Goal: Information Seeking & Learning: Find specific fact

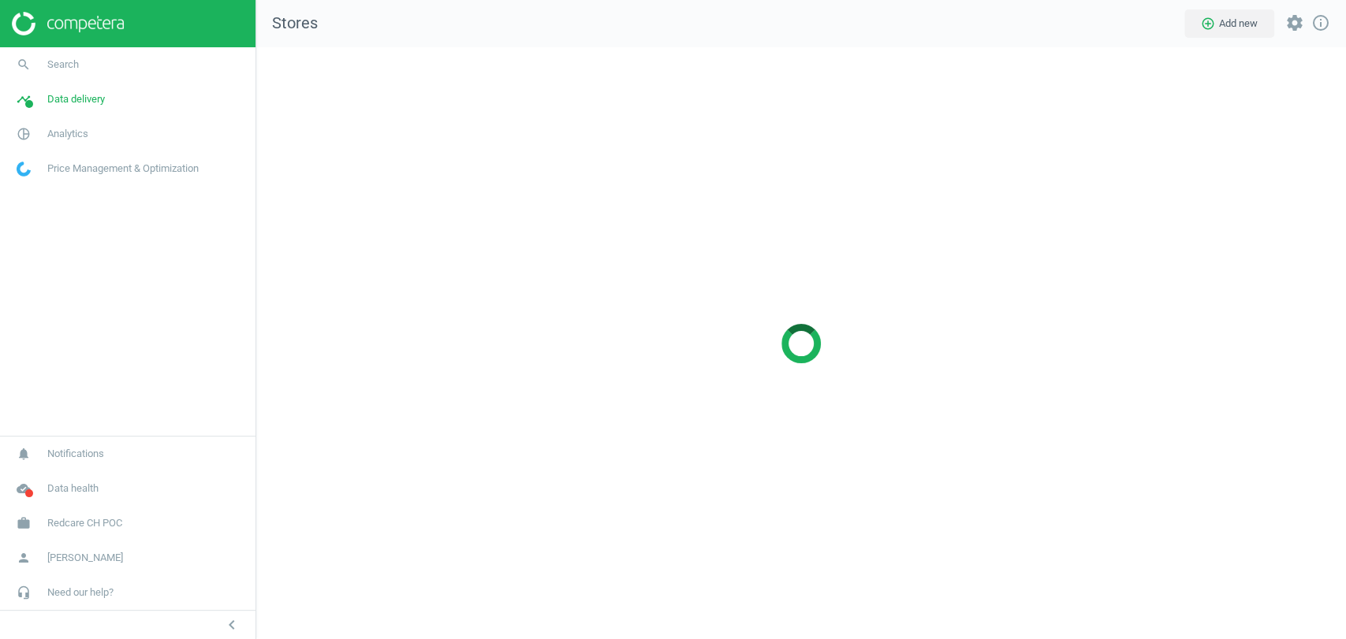
scroll to position [619, 1116]
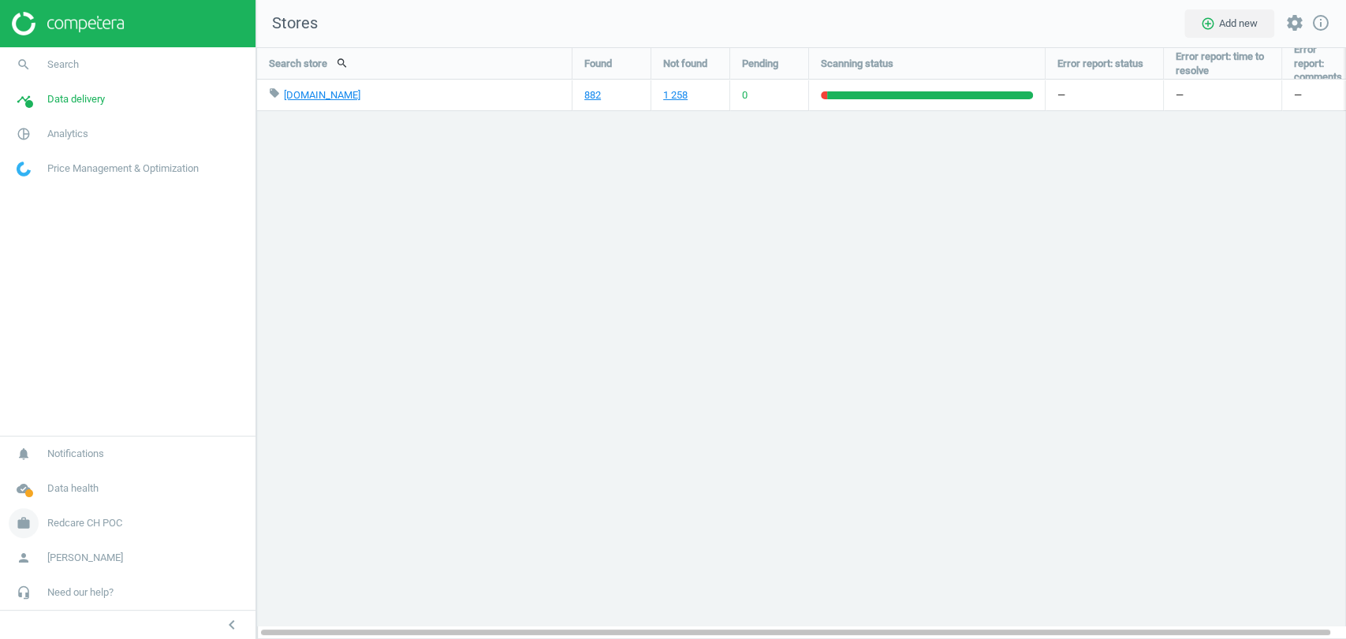
click at [107, 517] on span "Redcare CH POC" at bounding box center [84, 523] width 75 height 14
click at [63, 481] on span "Switch campaign" at bounding box center [52, 477] width 70 height 13
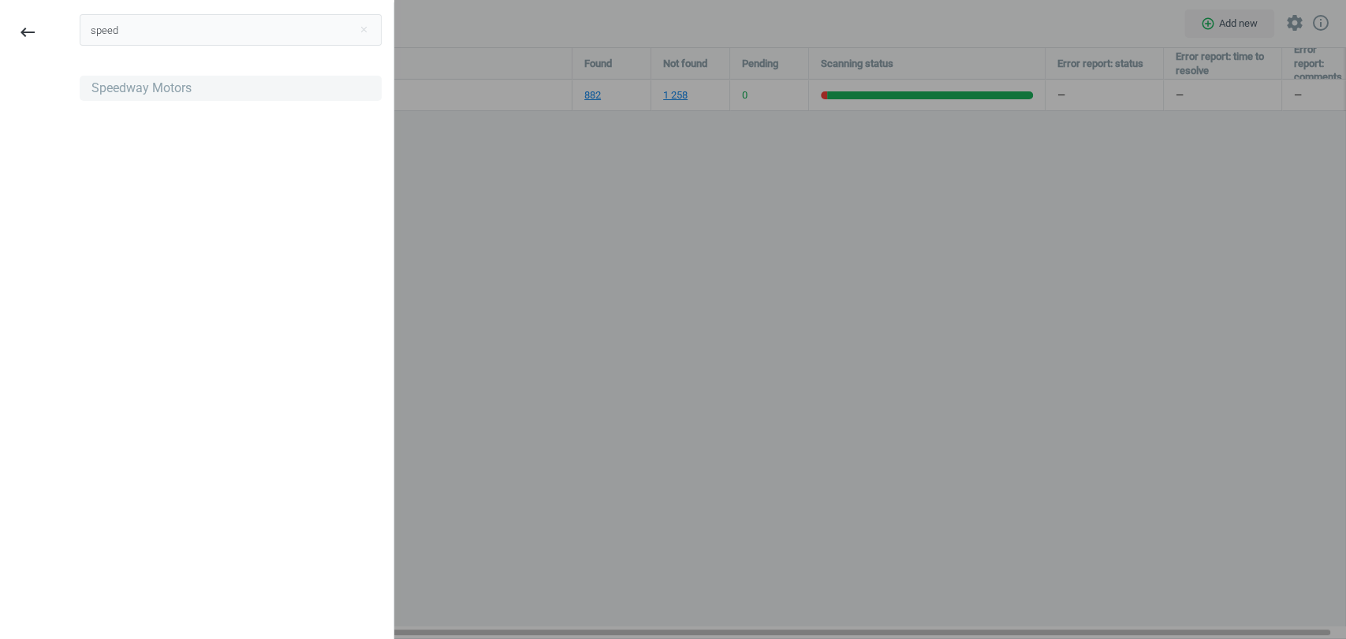
type input "speed"
click at [154, 82] on div "Speedway Motors" at bounding box center [141, 88] width 100 height 17
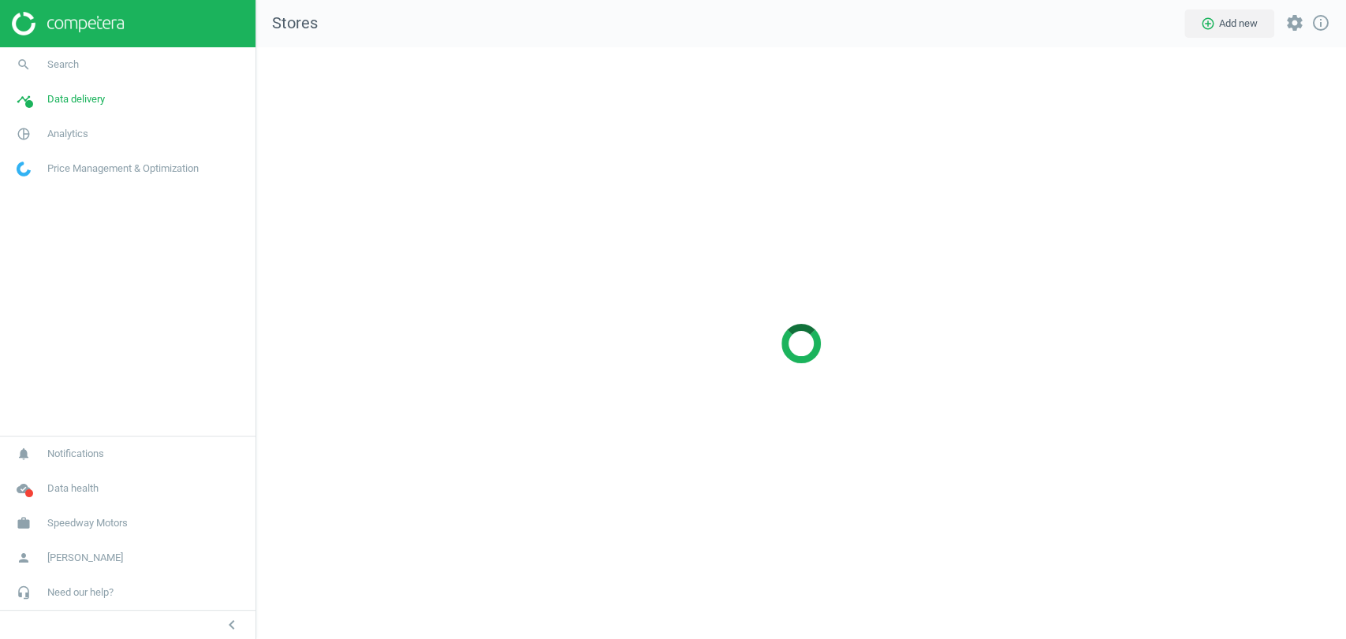
scroll to position [619, 1116]
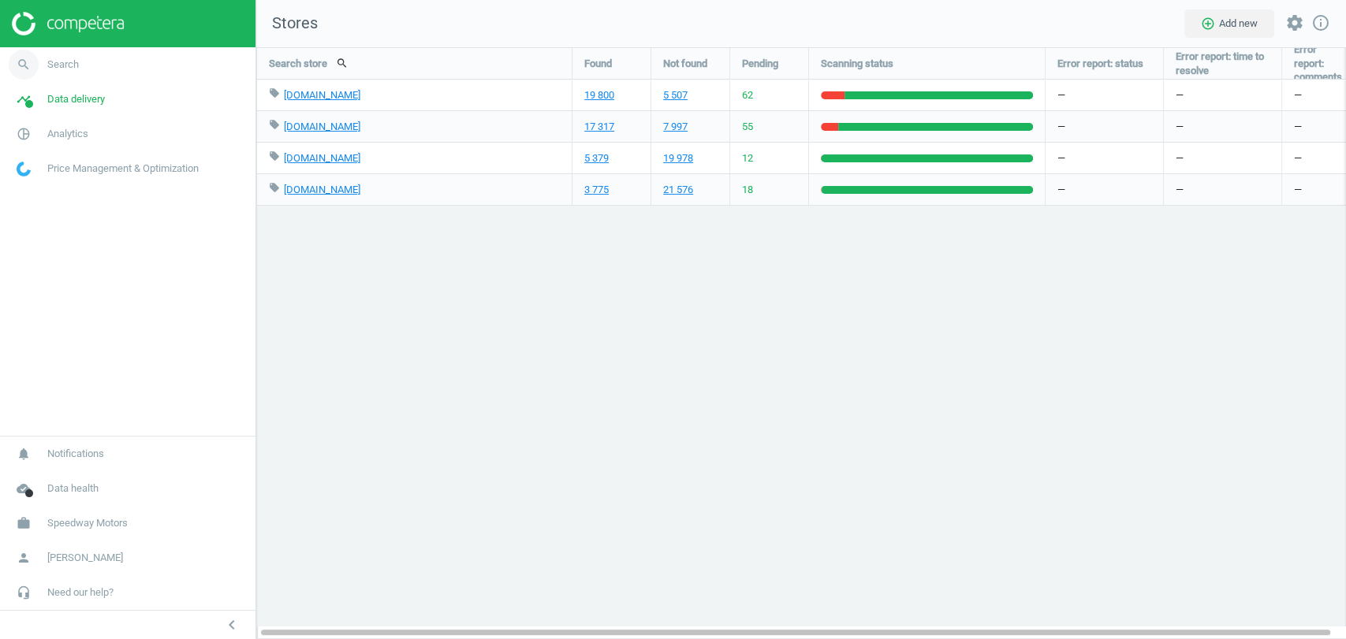
click at [99, 68] on link "search Search" at bounding box center [127, 64] width 255 height 35
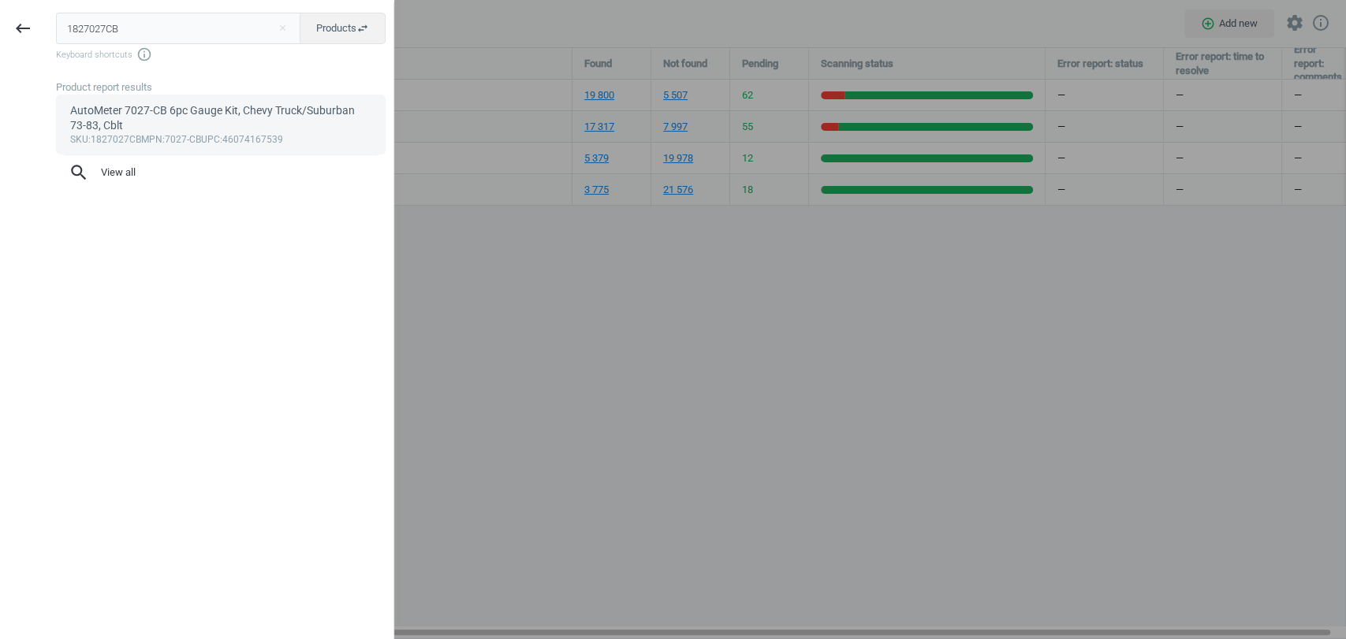
type input "1827027CB"
click at [141, 116] on div "AutoMeter 7027-CB 6pc Gauge Kit, Chevy Truck/Suburban 73-83, Cblt" at bounding box center [221, 118] width 302 height 31
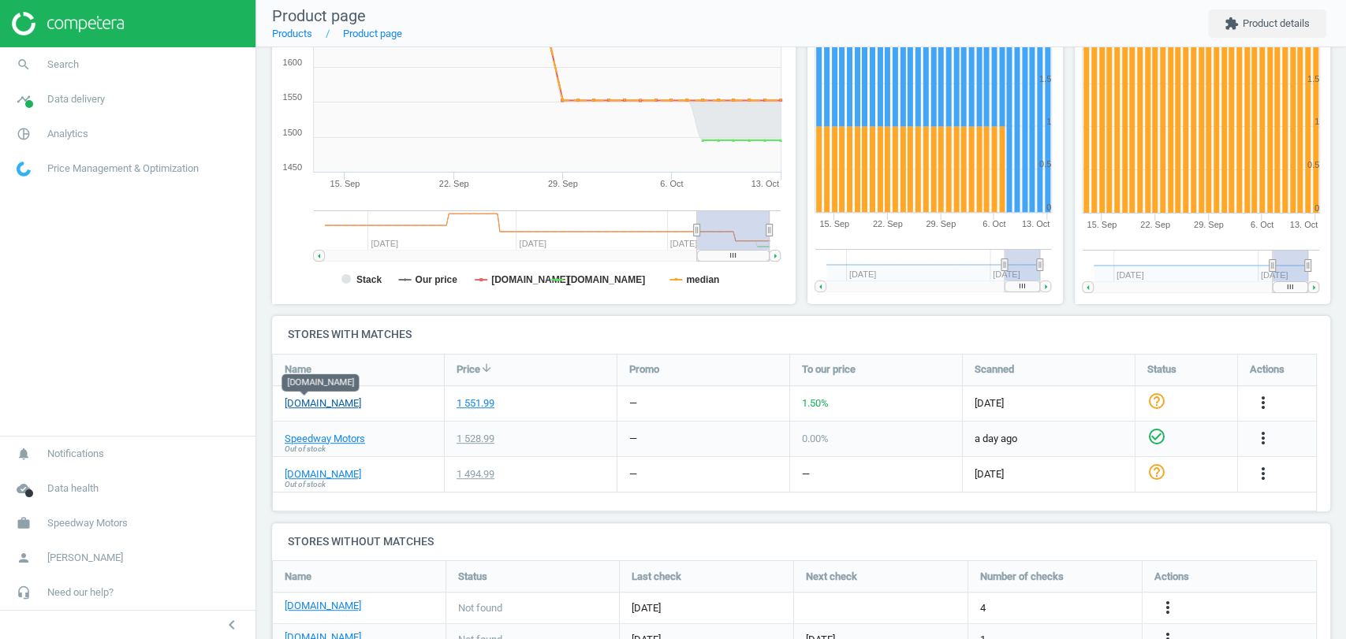
click at [315, 404] on link "jegs.com" at bounding box center [323, 403] width 76 height 14
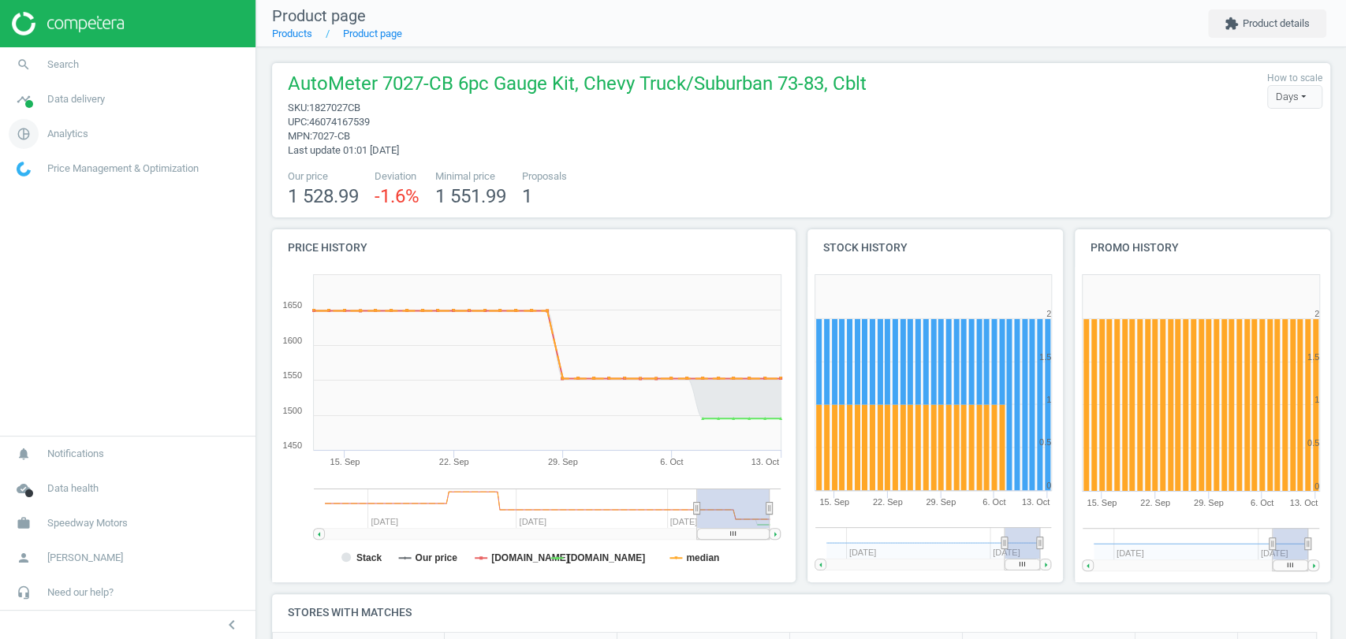
click at [79, 134] on span "Analytics" at bounding box center [67, 134] width 41 height 14
click at [89, 102] on span "Data delivery" at bounding box center [76, 99] width 58 height 14
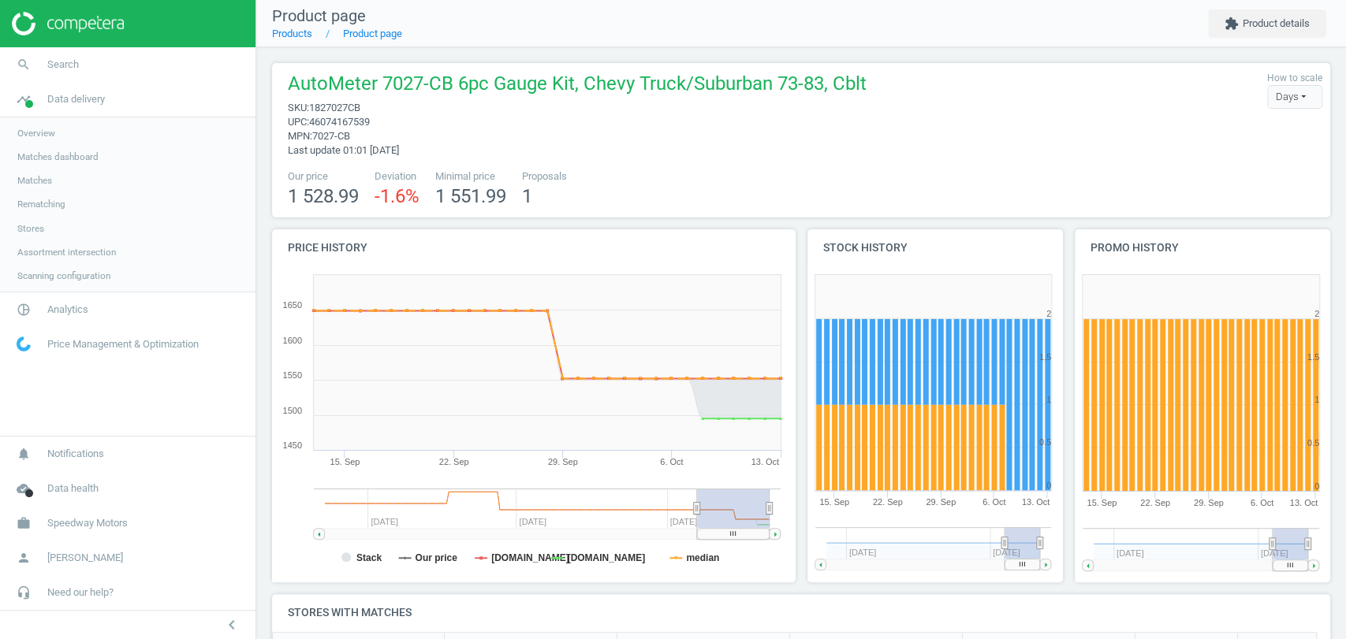
click at [43, 227] on link "Stores" at bounding box center [127, 229] width 255 height 24
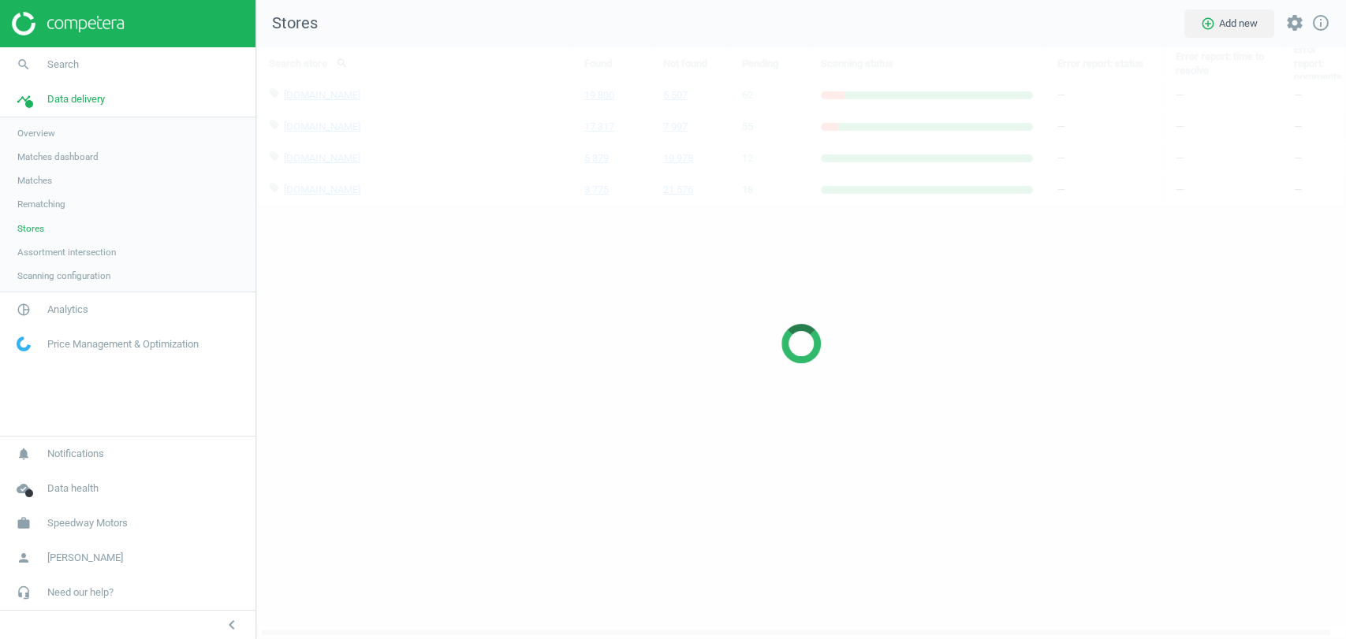
scroll to position [619, 1116]
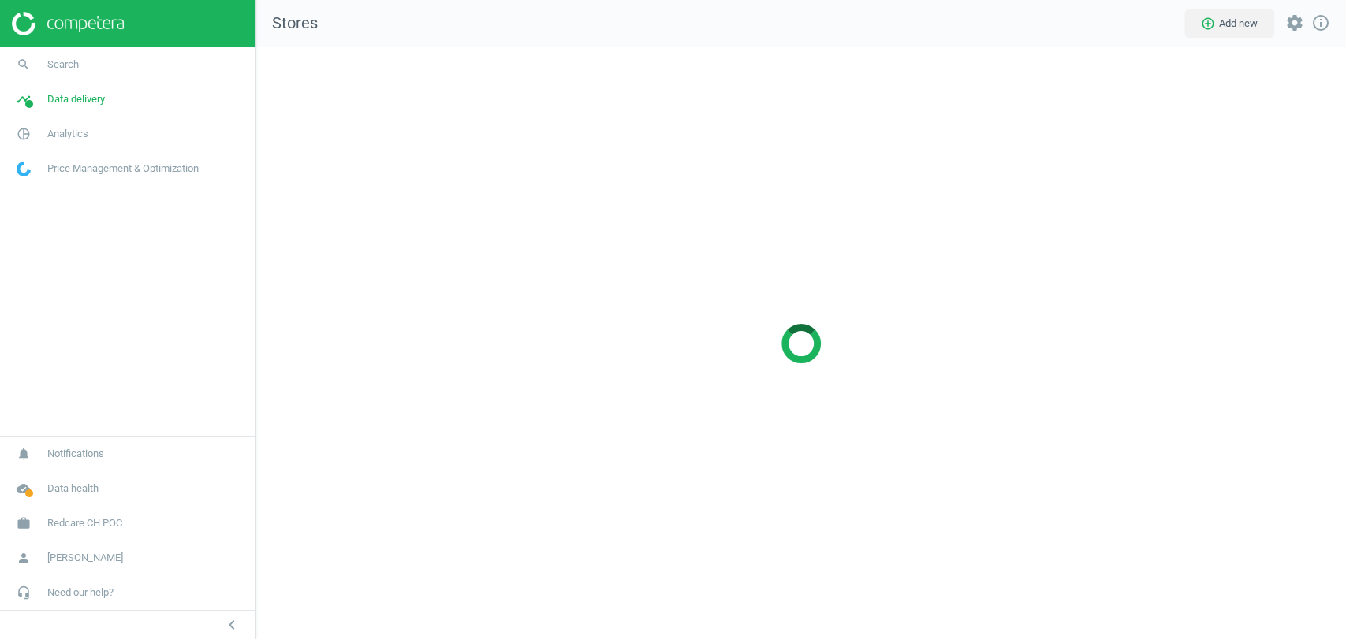
scroll to position [619, 1116]
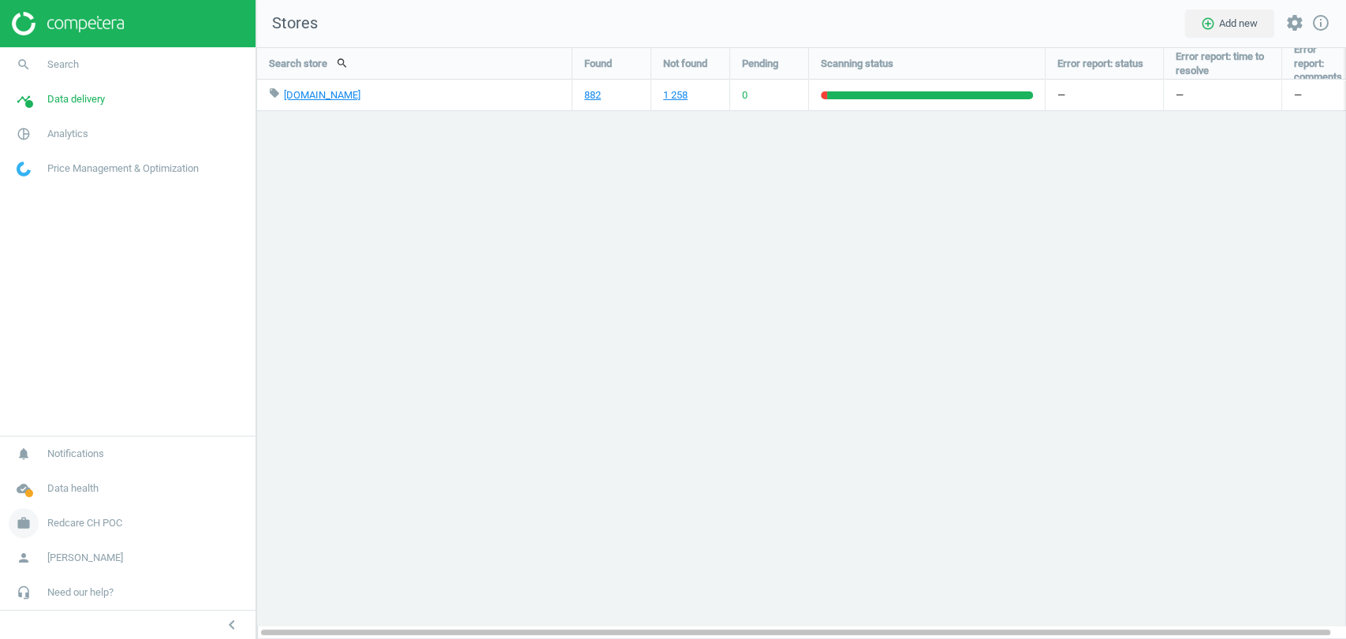
click at [83, 524] on span "Redcare CH POC" at bounding box center [84, 523] width 75 height 14
click at [73, 478] on span "Switch campaign" at bounding box center [52, 477] width 70 height 13
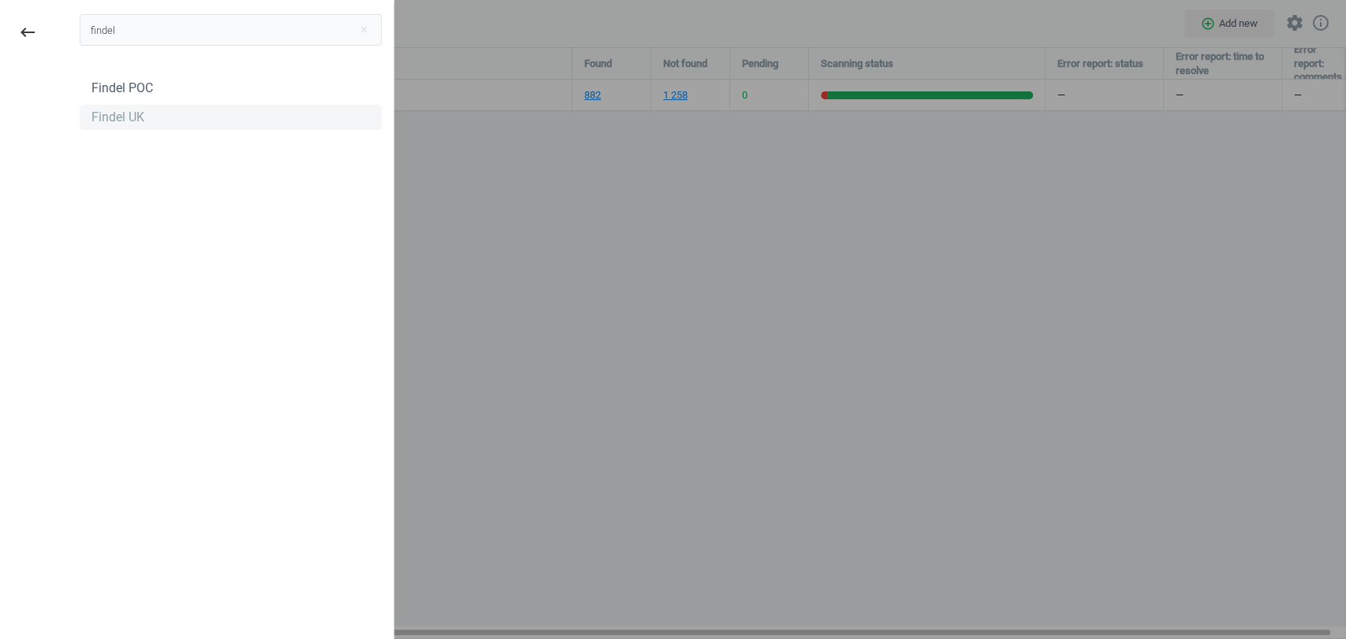
type input "findel"
click at [113, 125] on div "Findel UK" at bounding box center [117, 117] width 53 height 17
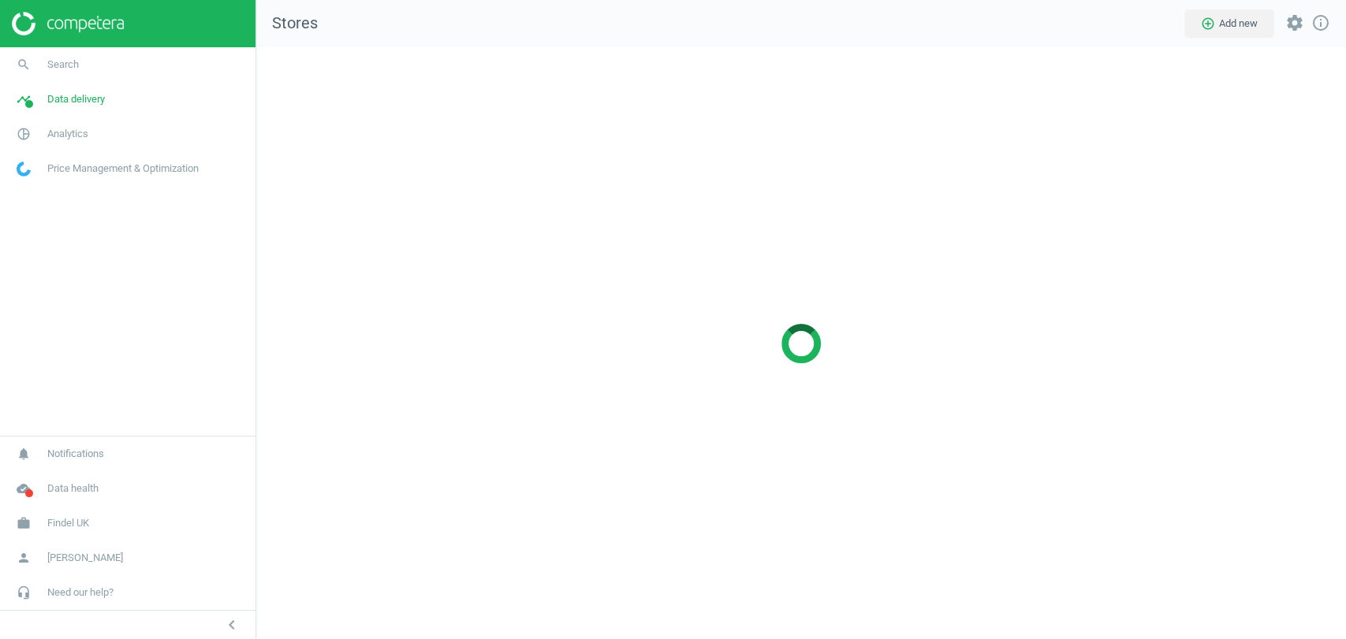
scroll to position [619, 1116]
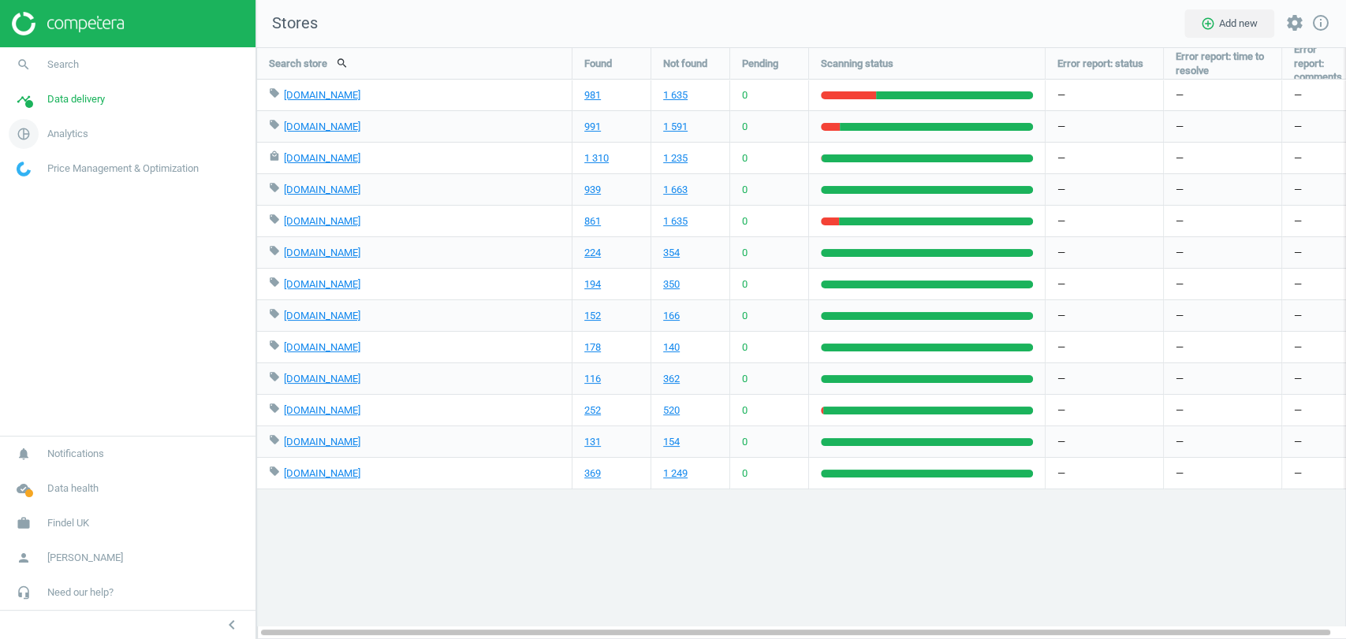
click at [77, 132] on span "Analytics" at bounding box center [67, 134] width 41 height 14
click at [27, 193] on span "Products" at bounding box center [35, 191] width 37 height 13
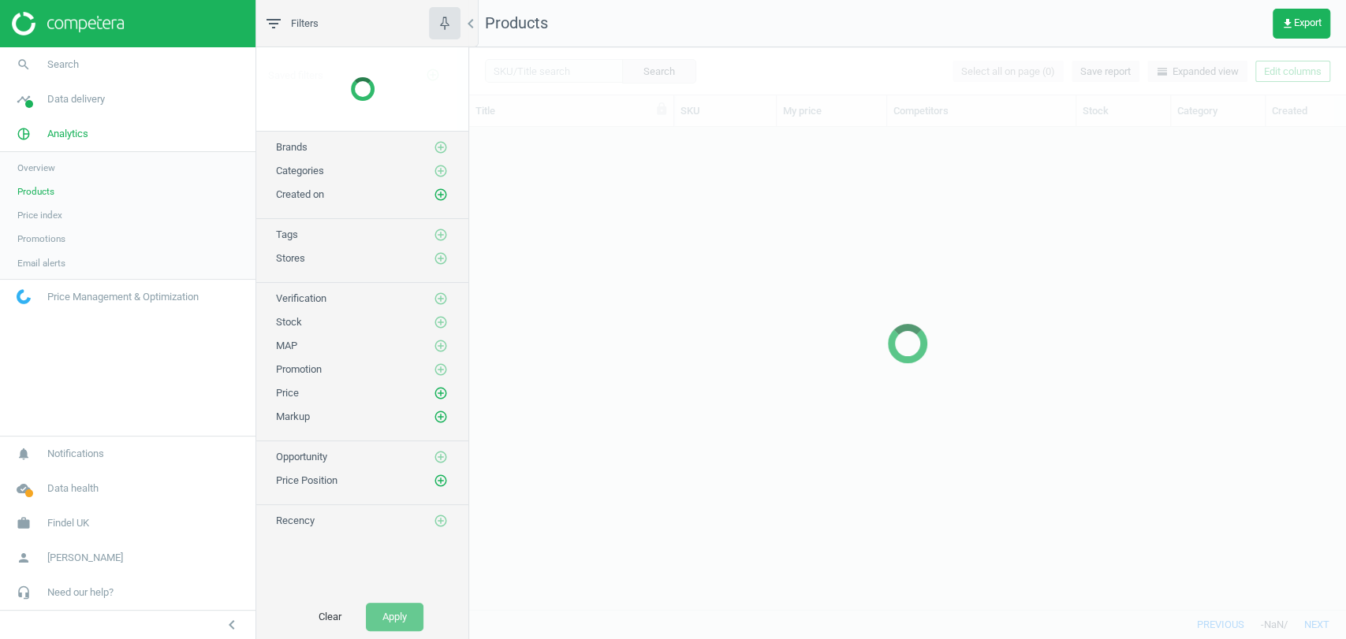
scroll to position [455, 862]
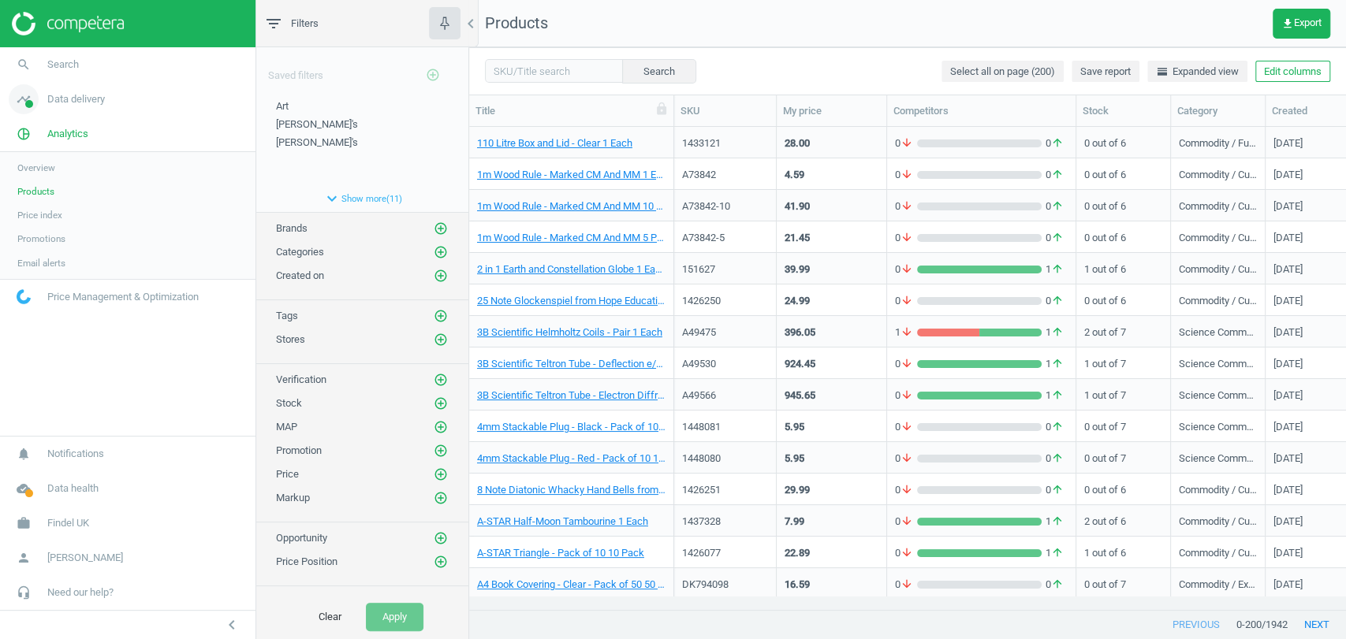
click at [72, 101] on span "Data delivery" at bounding box center [76, 99] width 58 height 14
click at [47, 181] on span "Matches" at bounding box center [34, 180] width 35 height 13
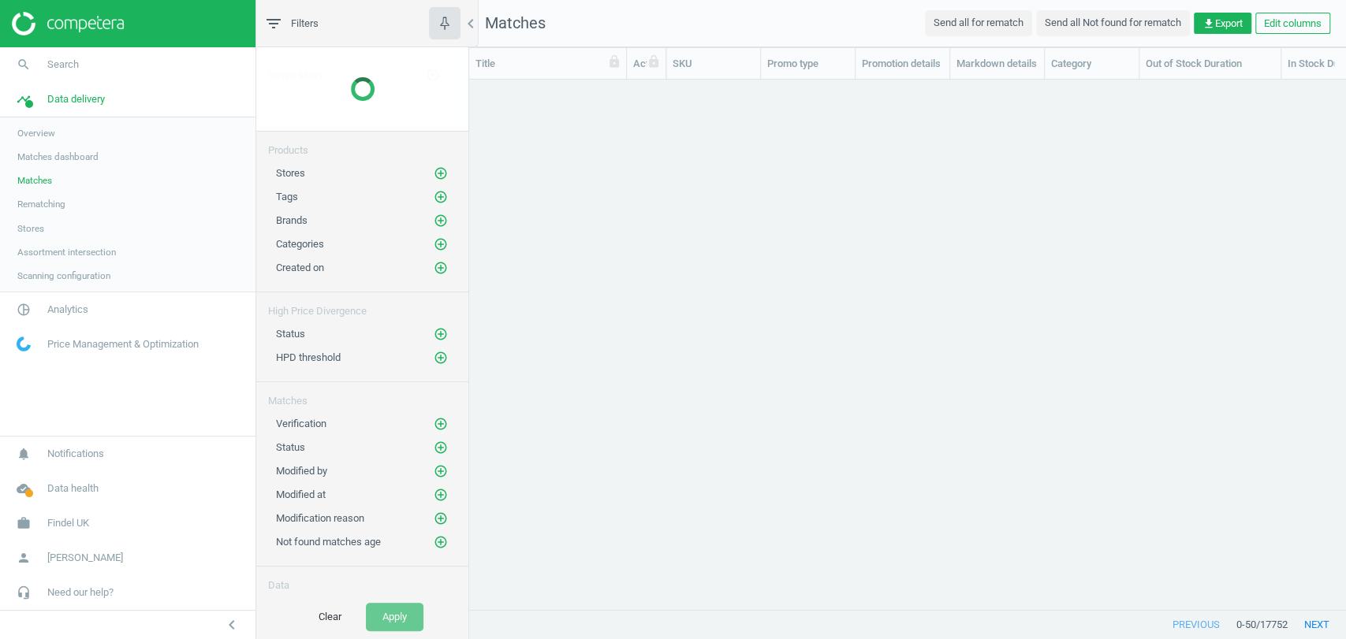
scroll to position [13, 13]
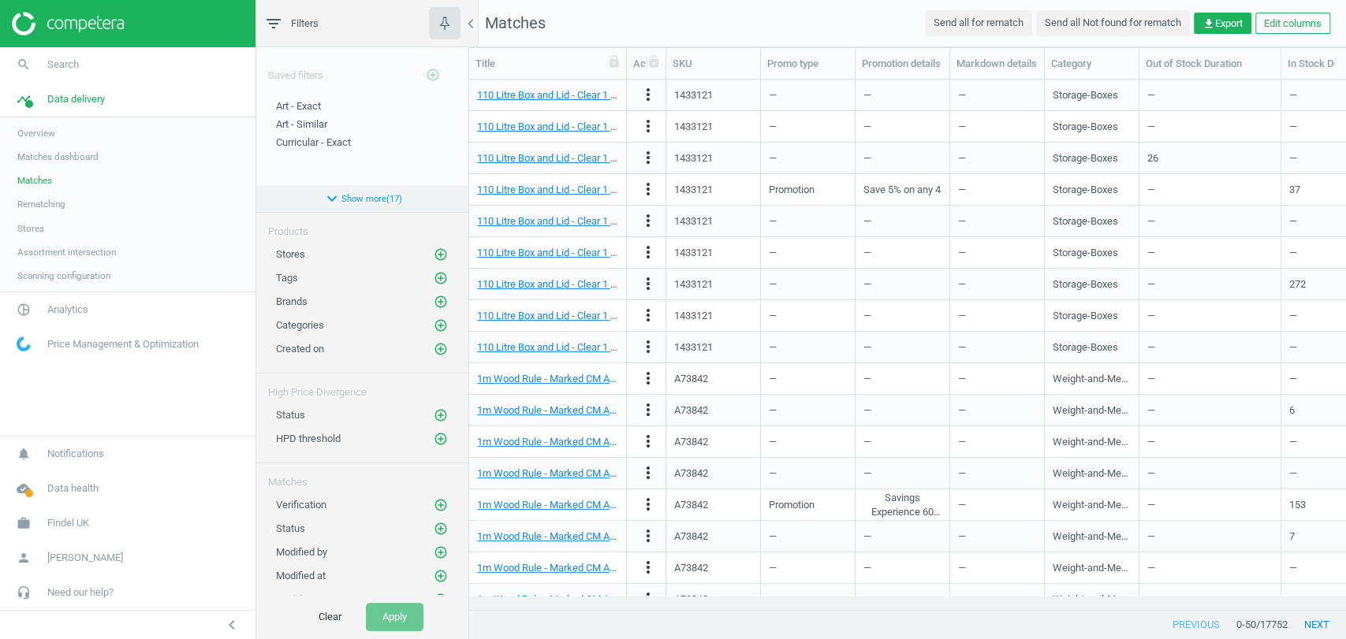
click at [355, 203] on button "expand_more Show more ( 17 )" at bounding box center [362, 198] width 212 height 27
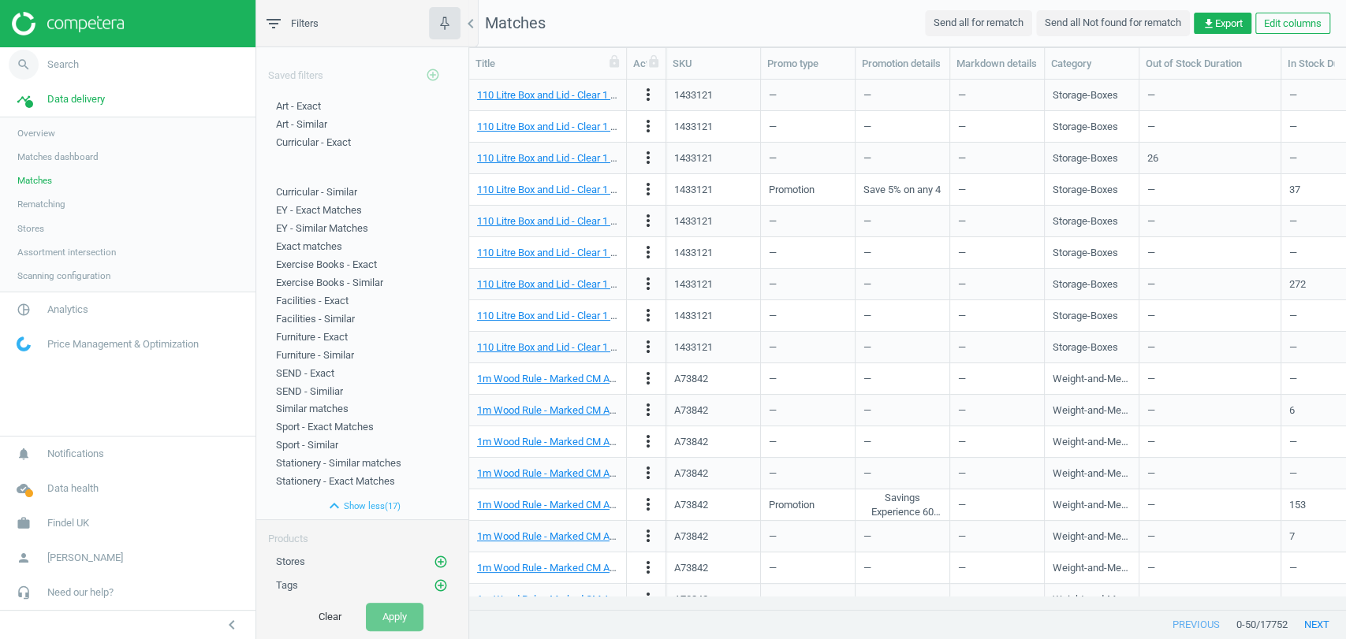
click at [59, 54] on link "search Search" at bounding box center [127, 64] width 255 height 35
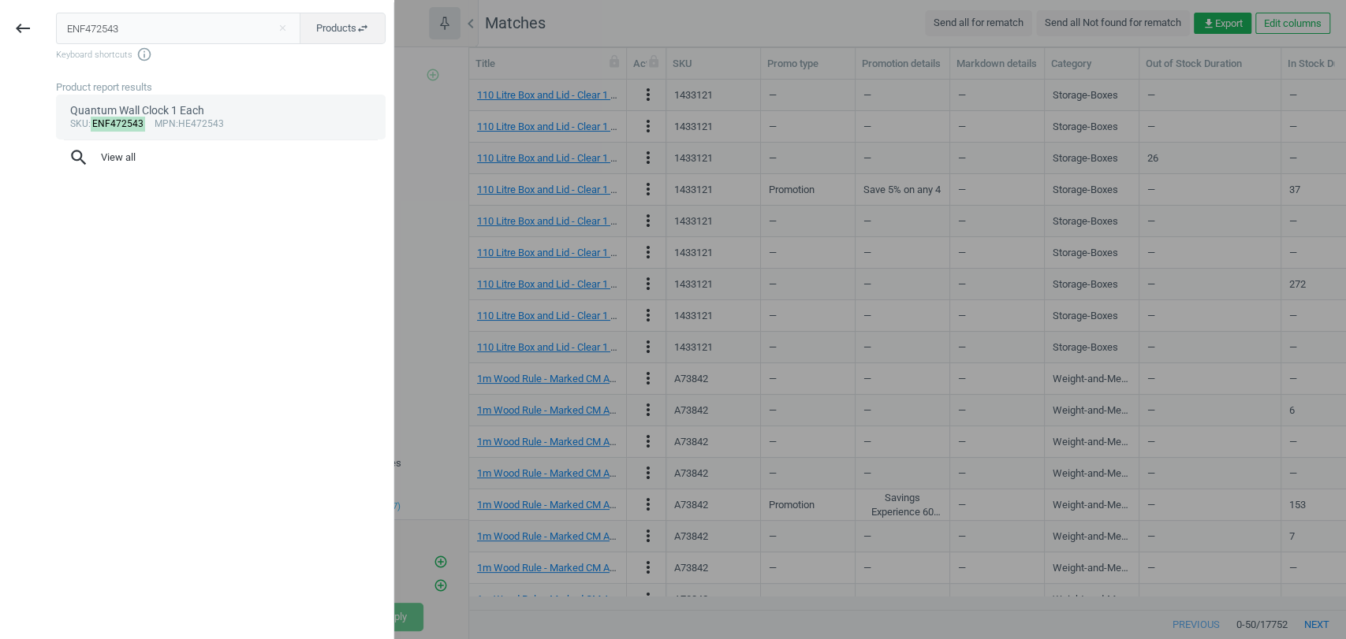
type input "ENF472543"
click at [154, 118] on span "mpn" at bounding box center [164, 123] width 21 height 11
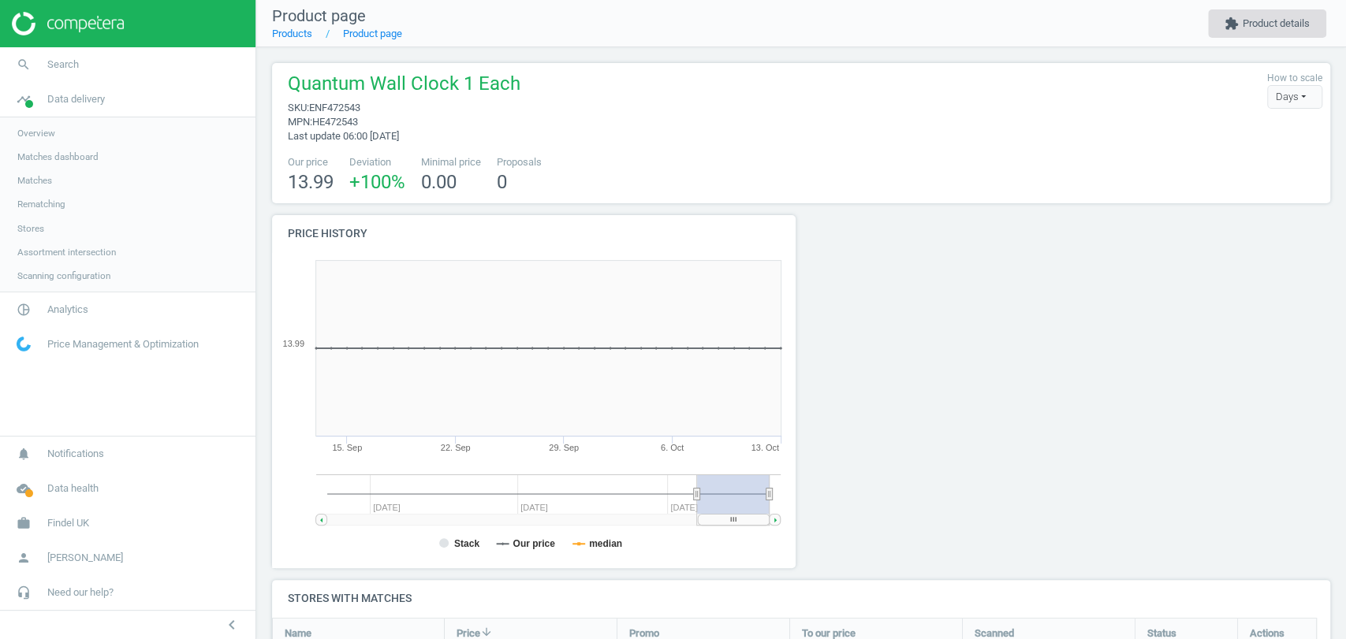
click at [1263, 21] on button "extension Product details" at bounding box center [1267, 23] width 118 height 28
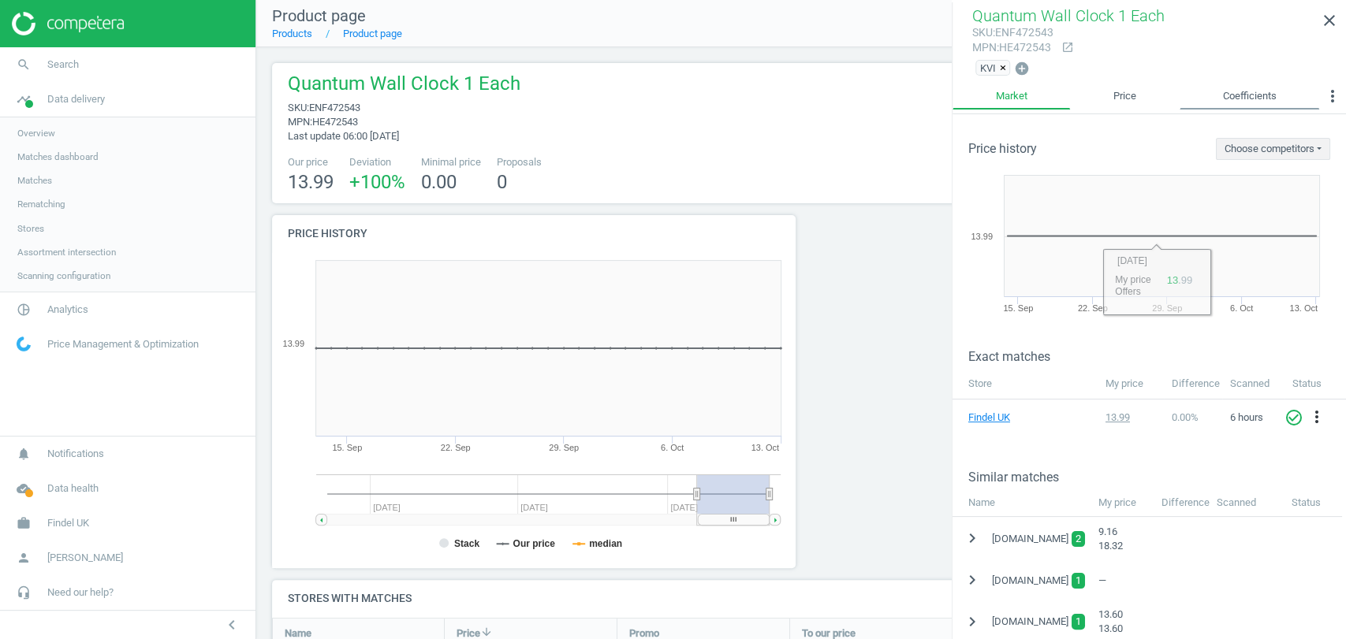
click at [1228, 93] on link "Coefficients" at bounding box center [1249, 96] width 140 height 27
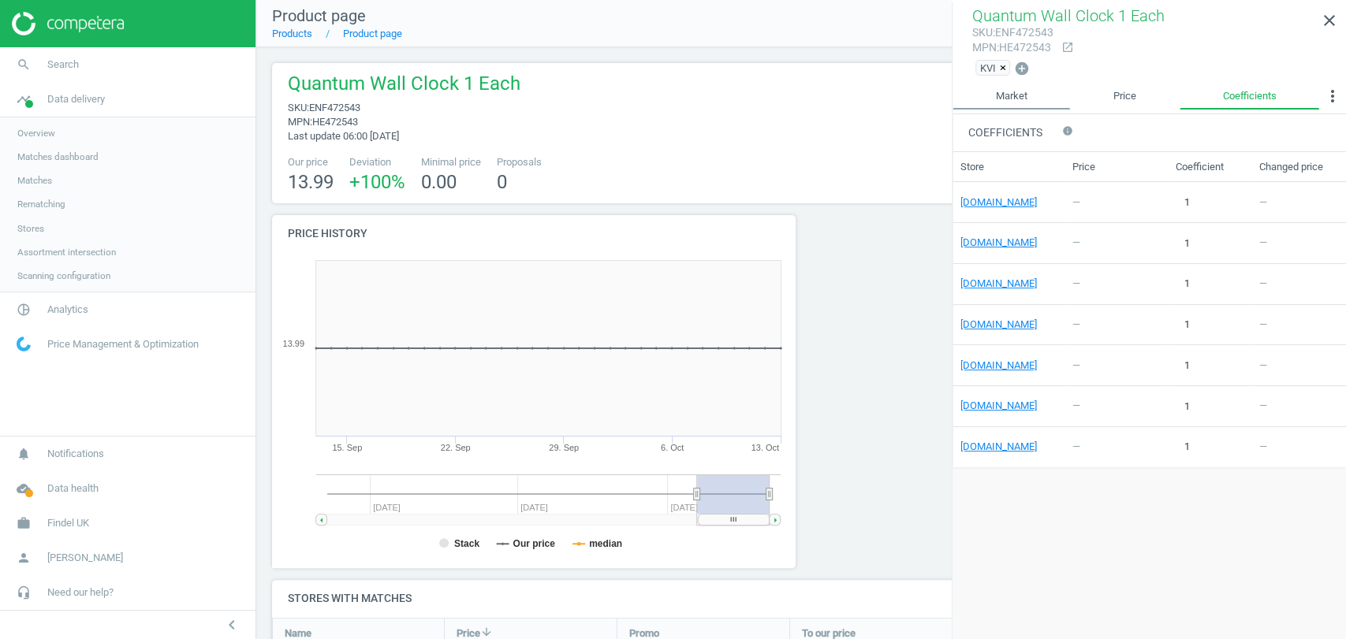
click at [1009, 102] on link "Market" at bounding box center [1010, 96] width 117 height 27
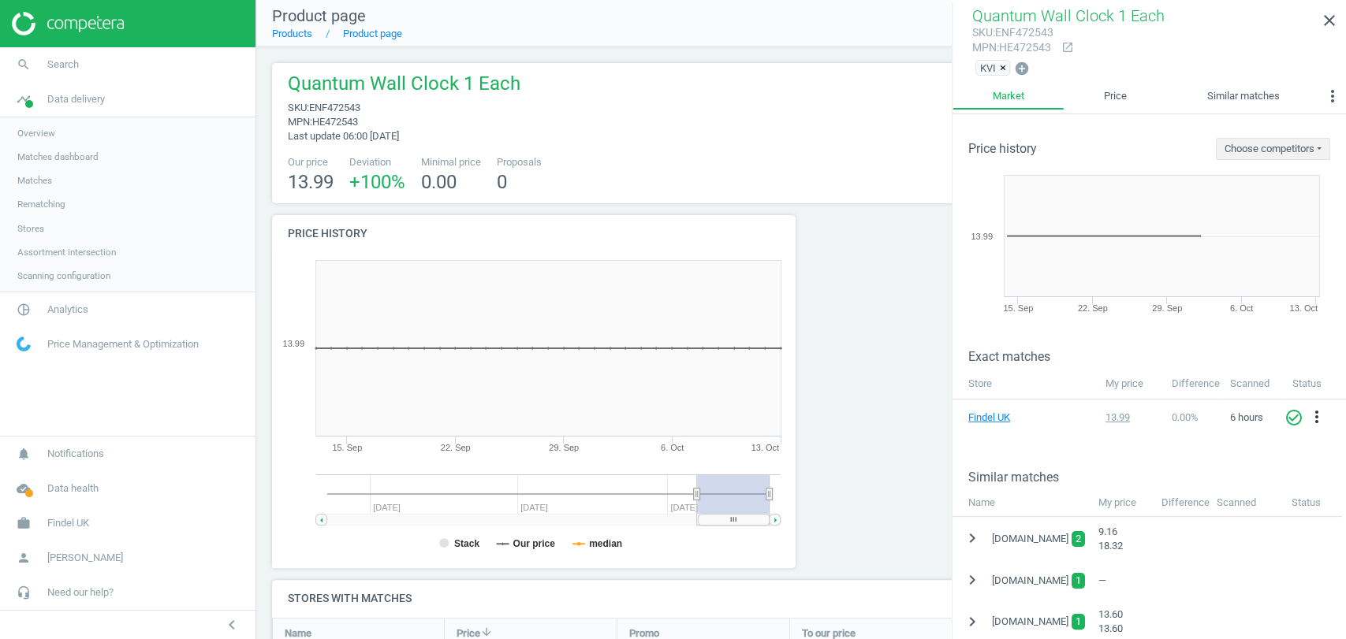
click at [1226, 69] on div "KVI × add_circle" at bounding box center [1149, 68] width 354 height 22
click at [1230, 107] on link "Similar matches" at bounding box center [1243, 96] width 152 height 27
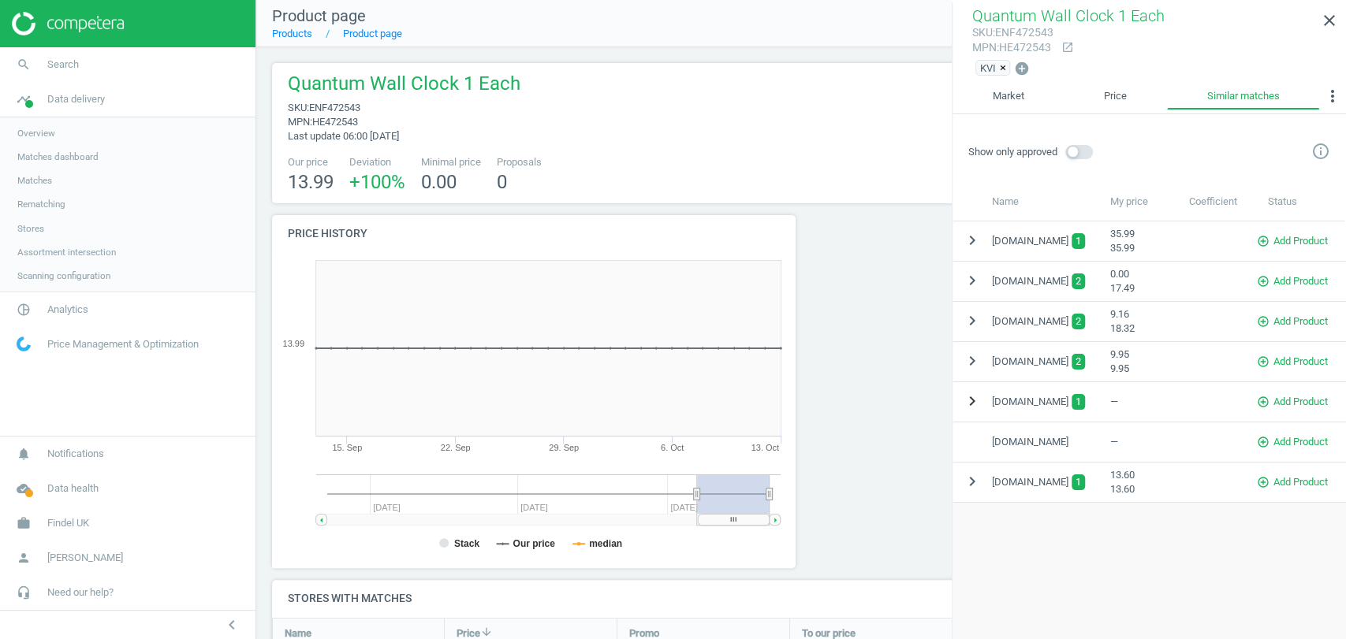
click at [965, 399] on icon "chevron_right" at bounding box center [971, 401] width 19 height 19
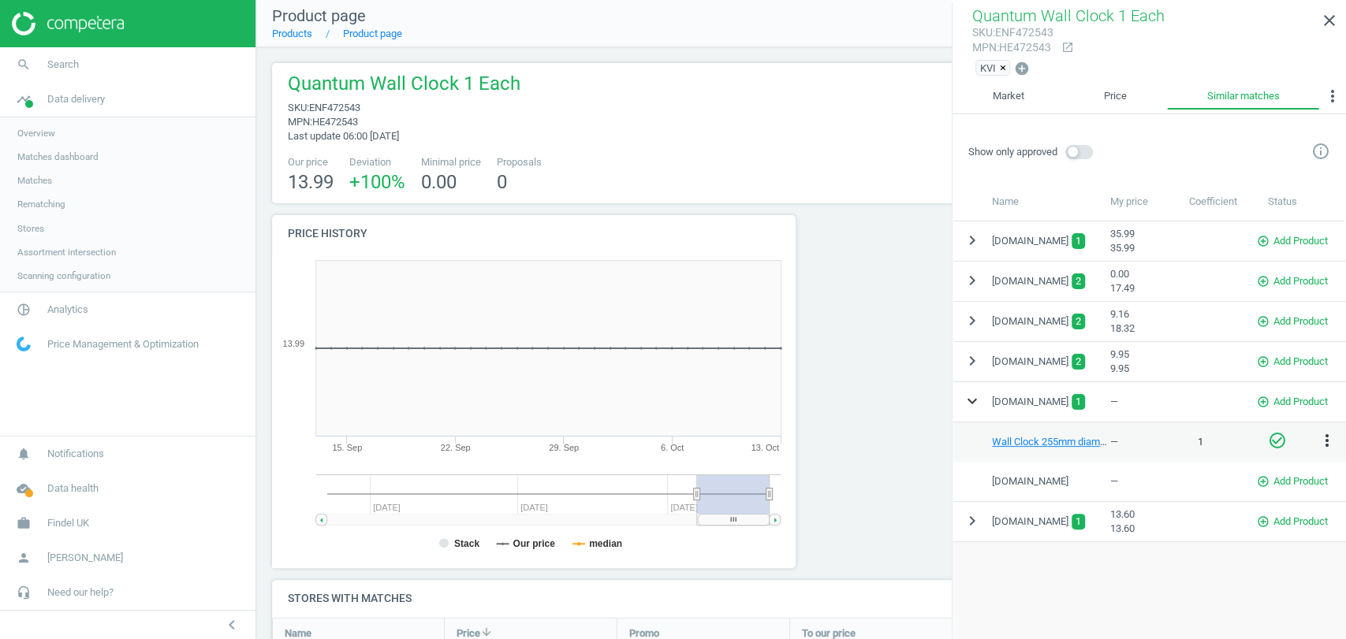
click at [970, 395] on icon "expand_more" at bounding box center [971, 401] width 19 height 19
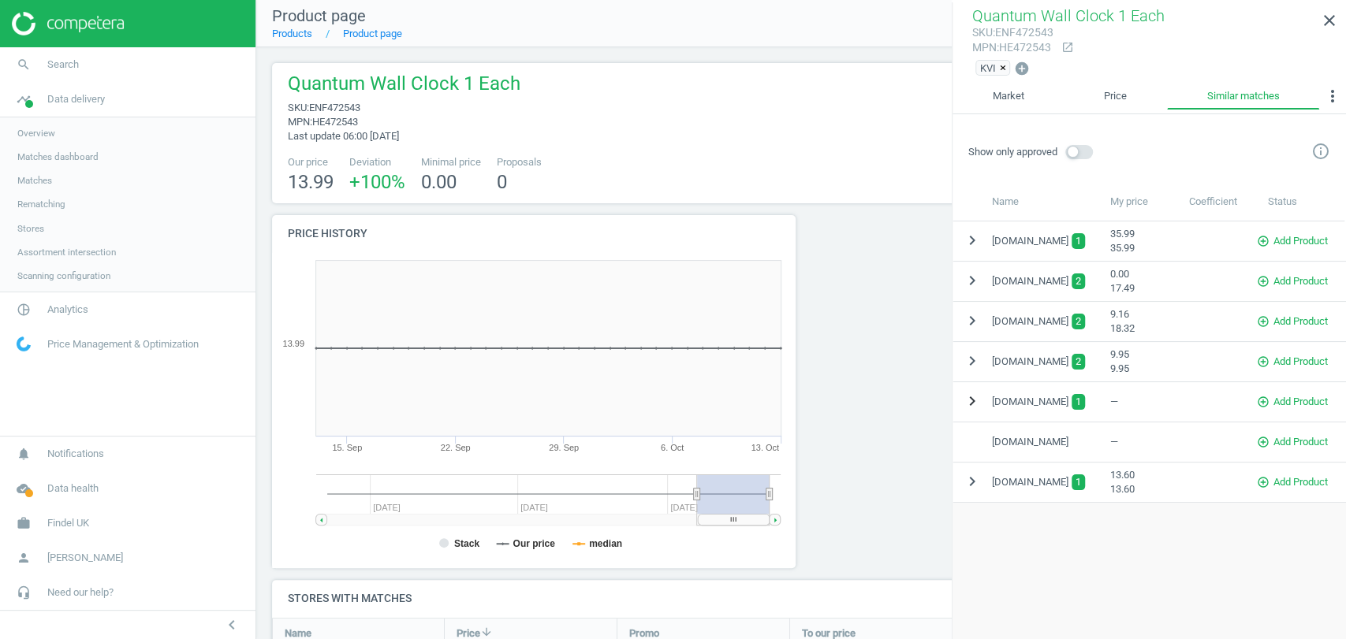
click at [970, 395] on icon "chevron_right" at bounding box center [971, 401] width 19 height 19
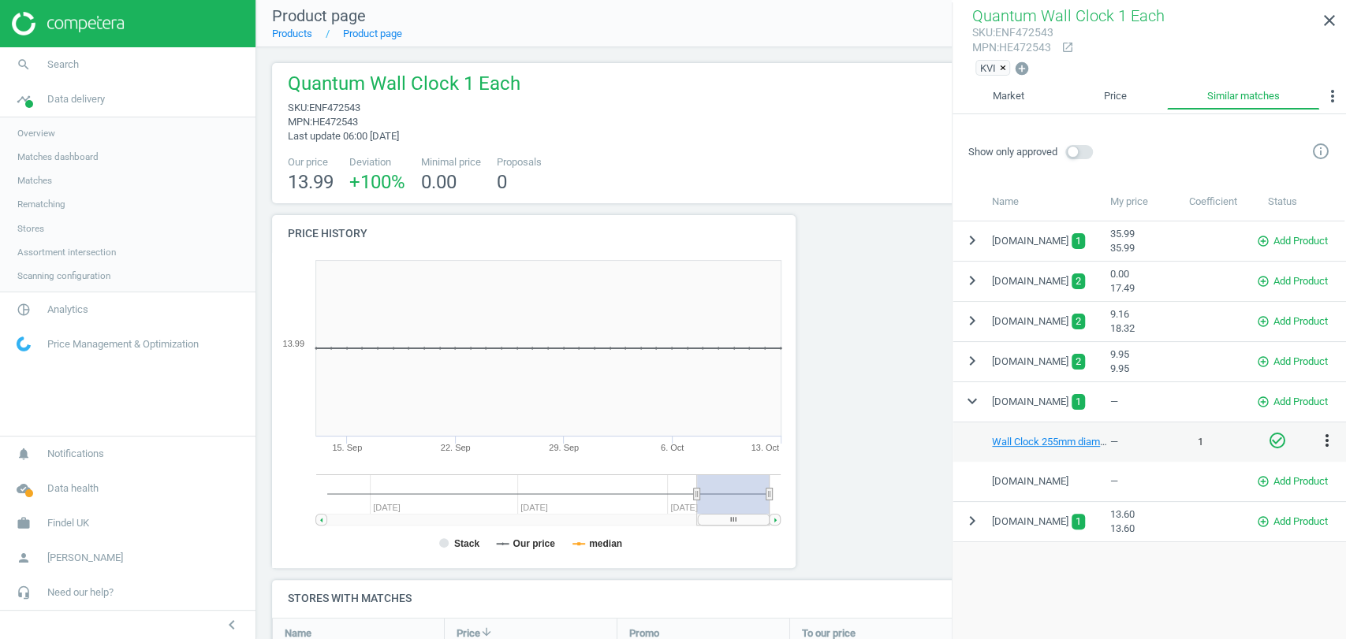
click at [1016, 448] on div "Wall Clock 255mm diameter — 1 edit check_circle_outline more_vert" at bounding box center [1148, 441] width 393 height 39
click at [1017, 443] on link "Wall Clock 255mm diameter" at bounding box center [1054, 442] width 125 height 12
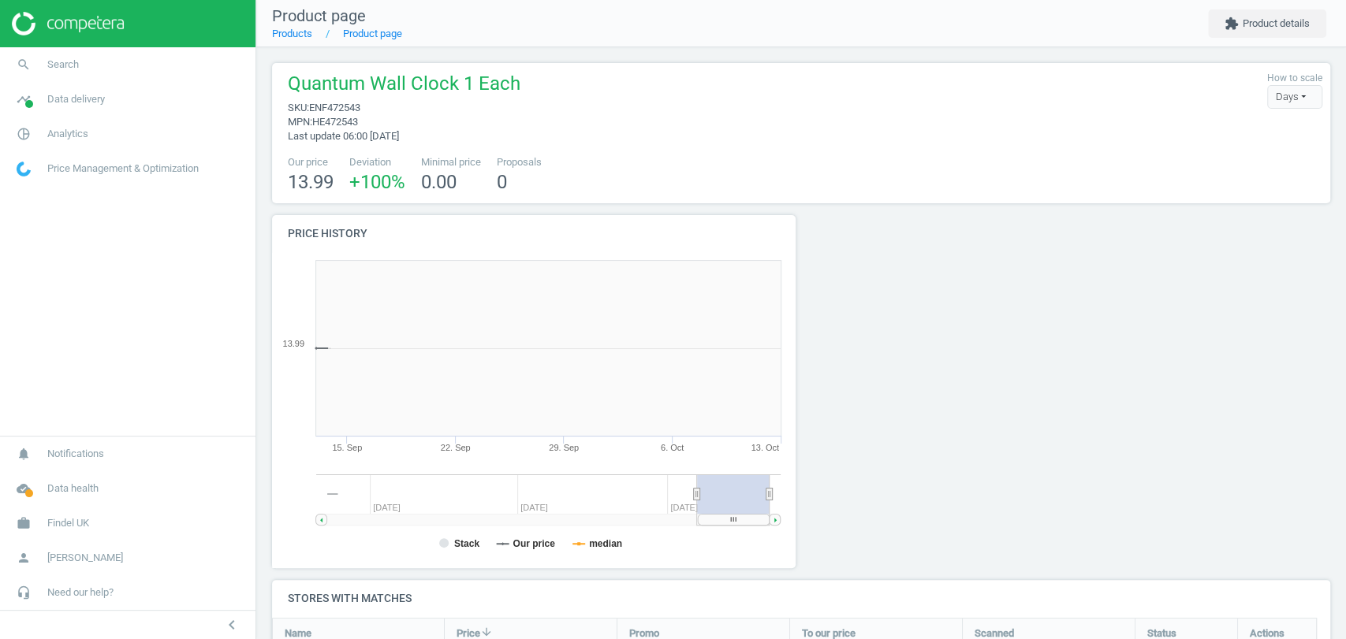
scroll to position [343, 543]
click at [1257, 31] on button "extension Product details" at bounding box center [1267, 23] width 118 height 28
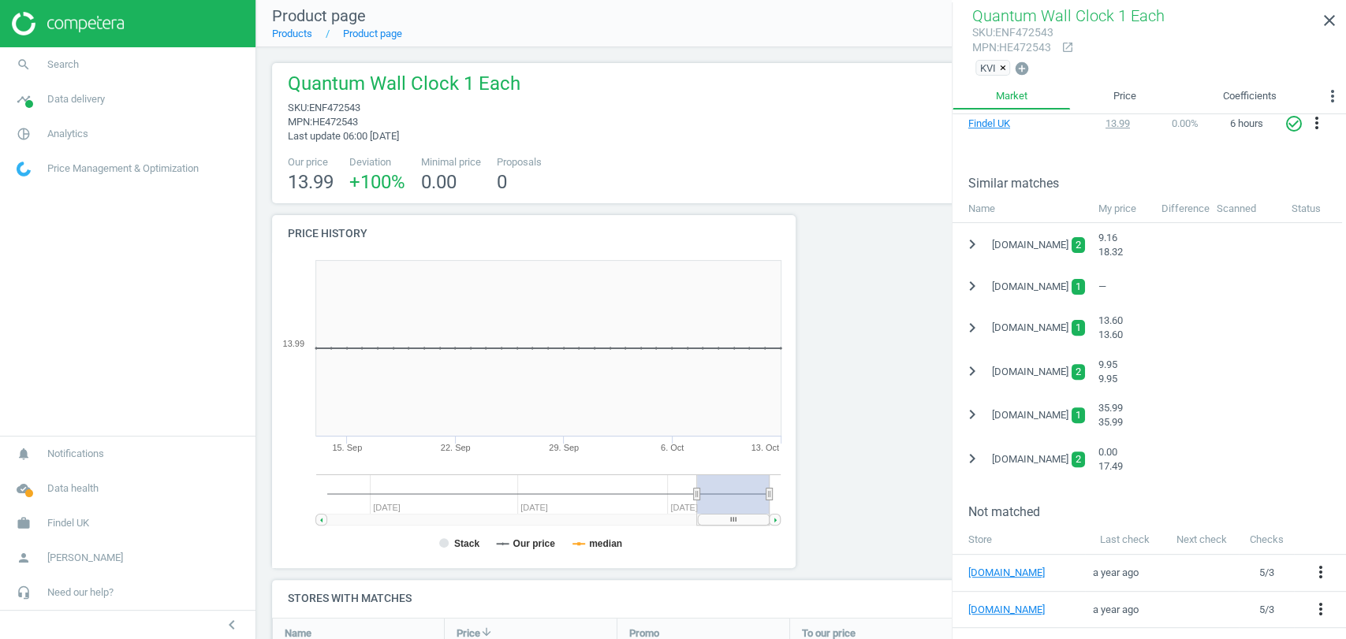
scroll to position [292, 0]
click at [966, 279] on icon "chevron_right" at bounding box center [971, 287] width 19 height 19
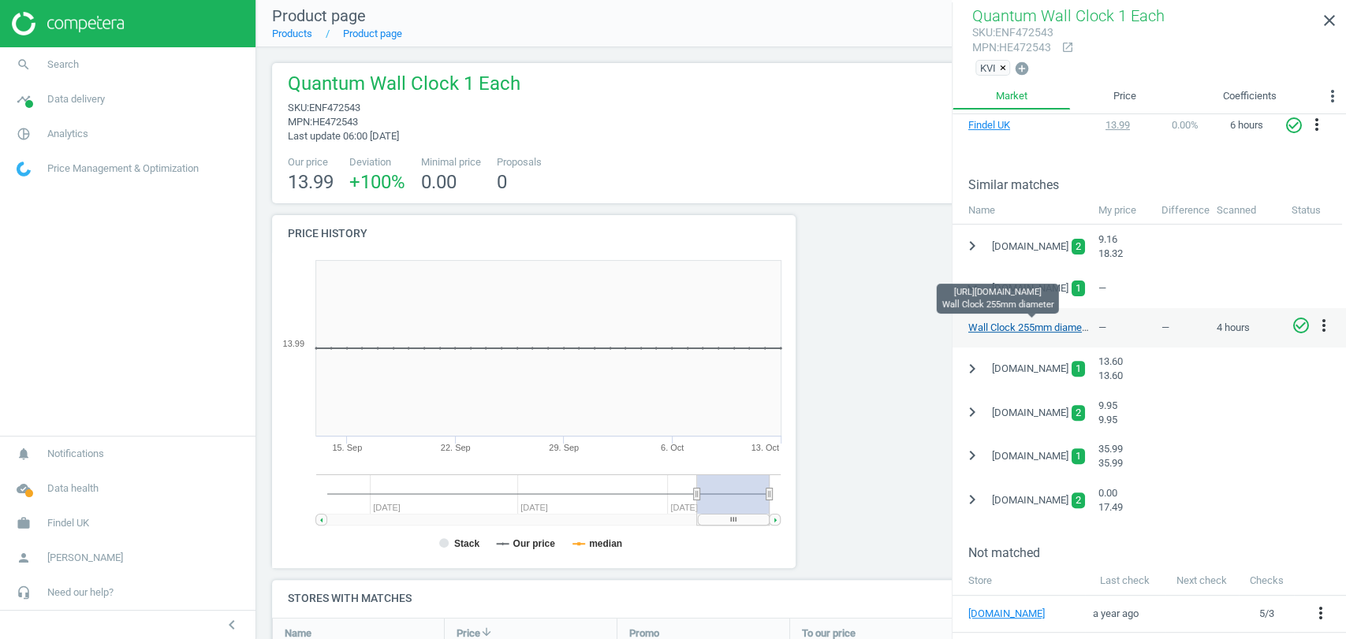
click at [999, 326] on link "Wall Clock 255mm diameter" at bounding box center [1030, 328] width 125 height 12
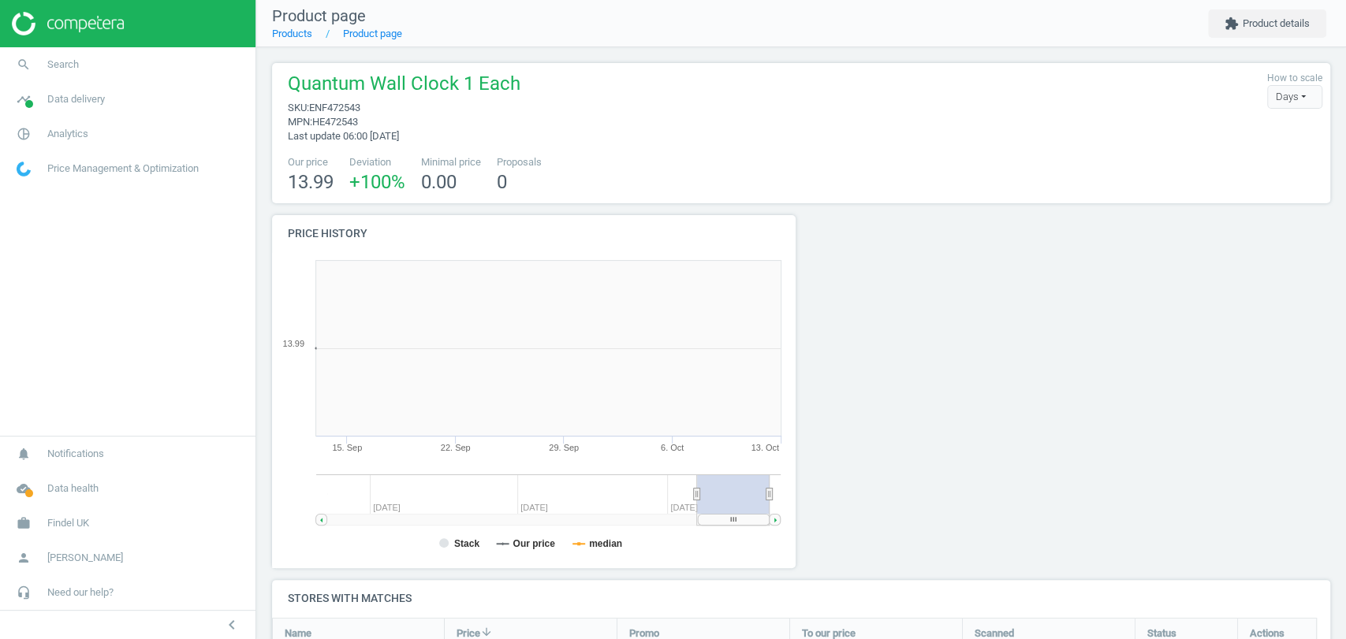
scroll to position [343, 543]
click at [1261, 25] on button "extension Product details" at bounding box center [1267, 23] width 118 height 28
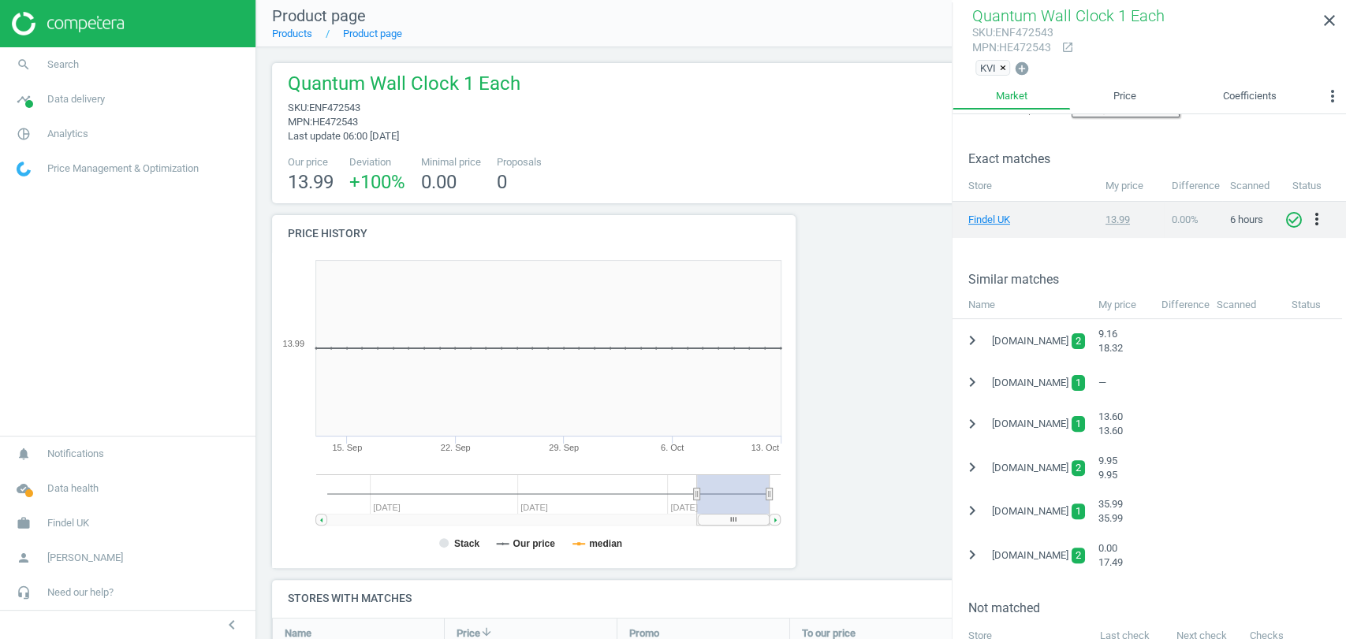
scroll to position [437, 0]
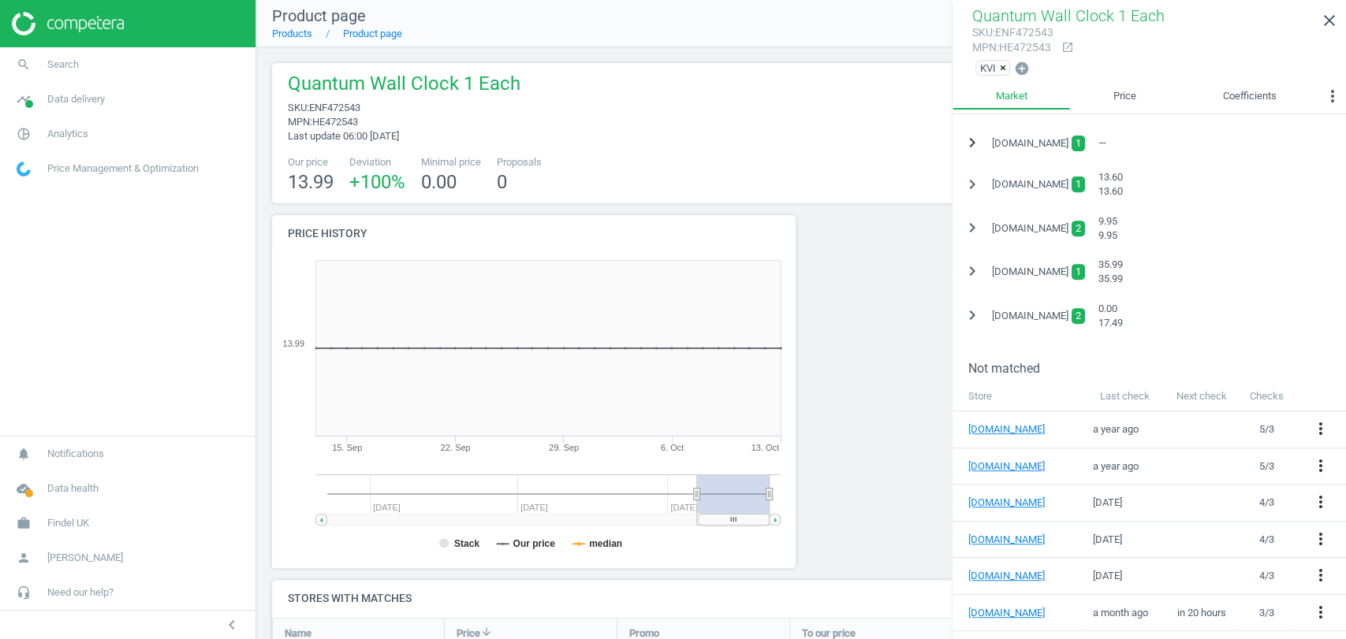
click at [972, 142] on icon "chevron_right" at bounding box center [971, 142] width 19 height 19
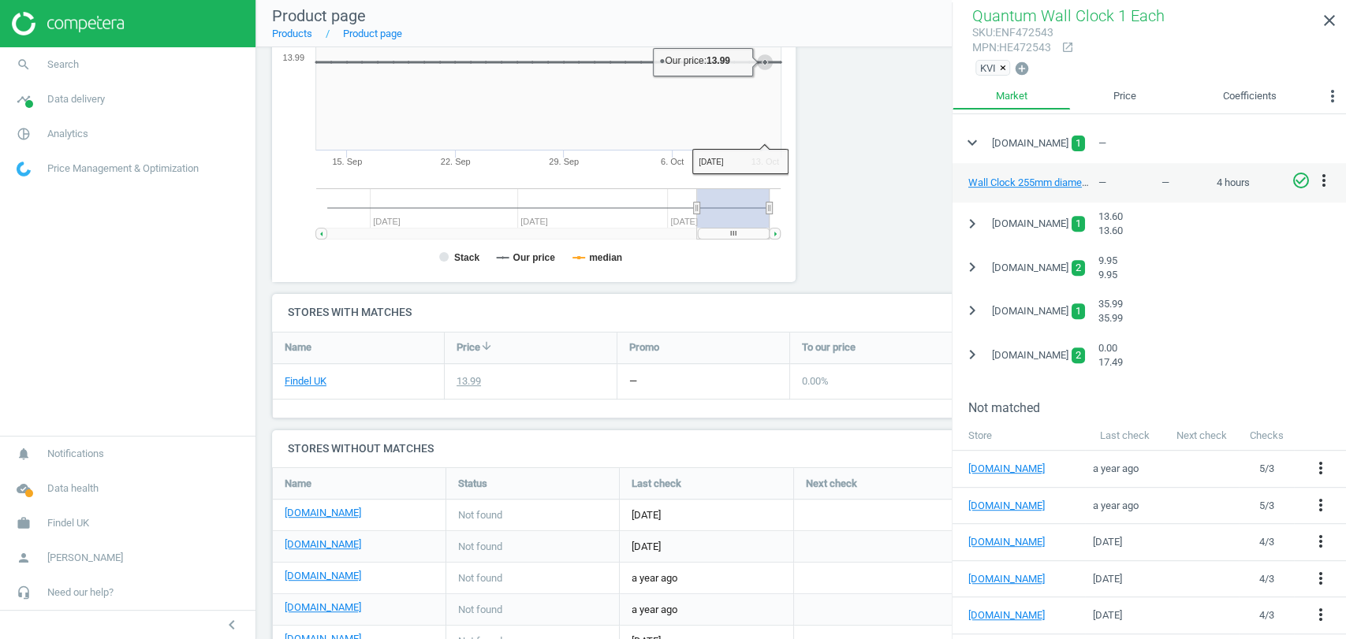
scroll to position [413, 0]
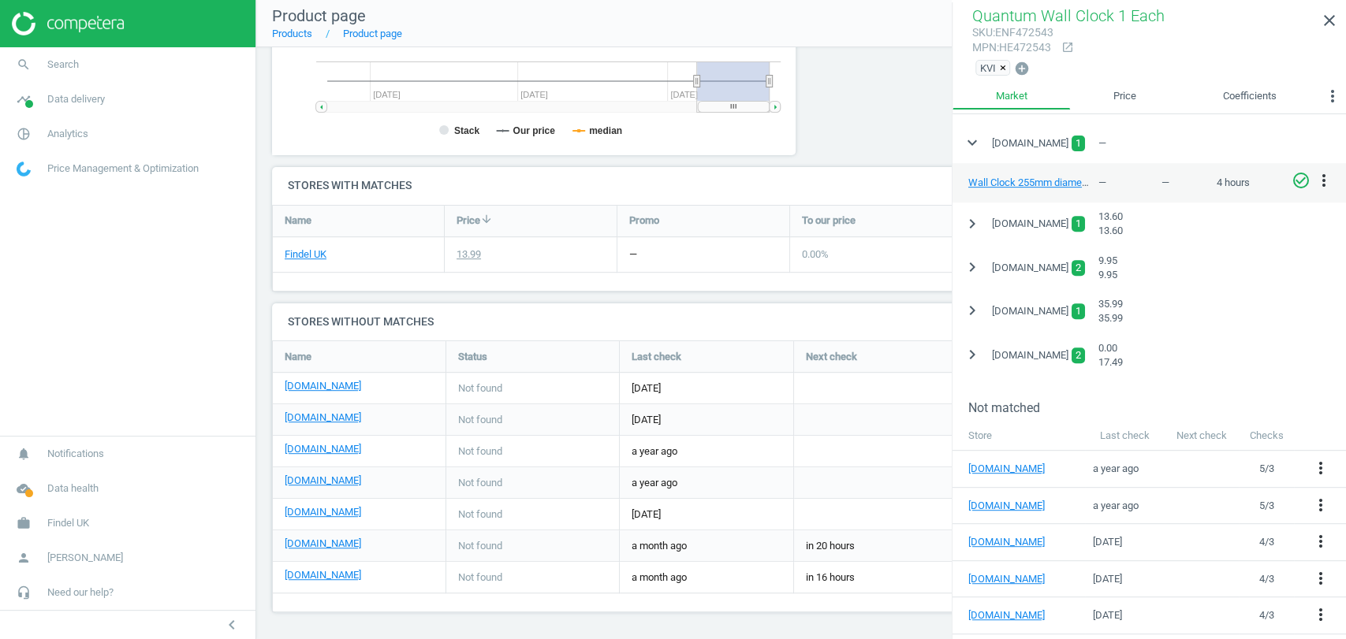
click at [1335, 11] on icon "close" at bounding box center [1329, 20] width 19 height 19
